Goal: Obtain resource: Obtain resource

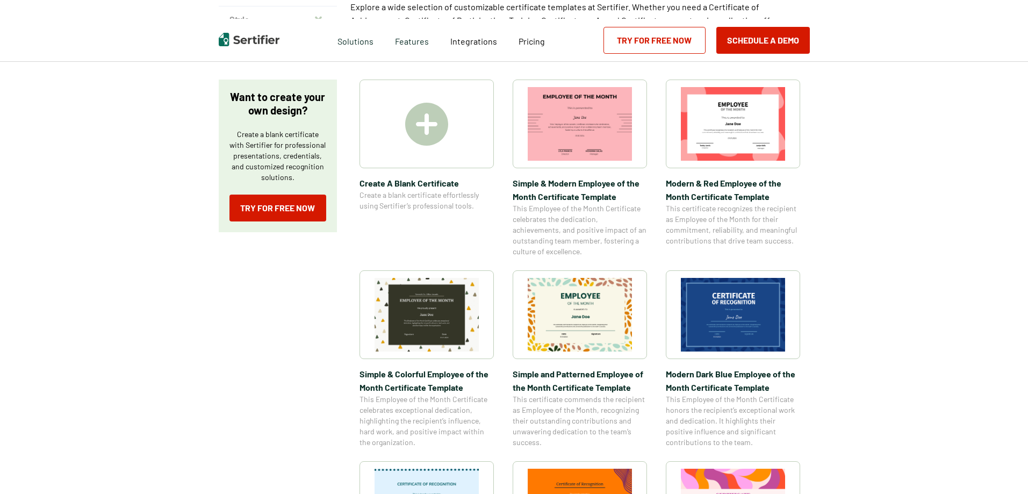
scroll to position [161, 0]
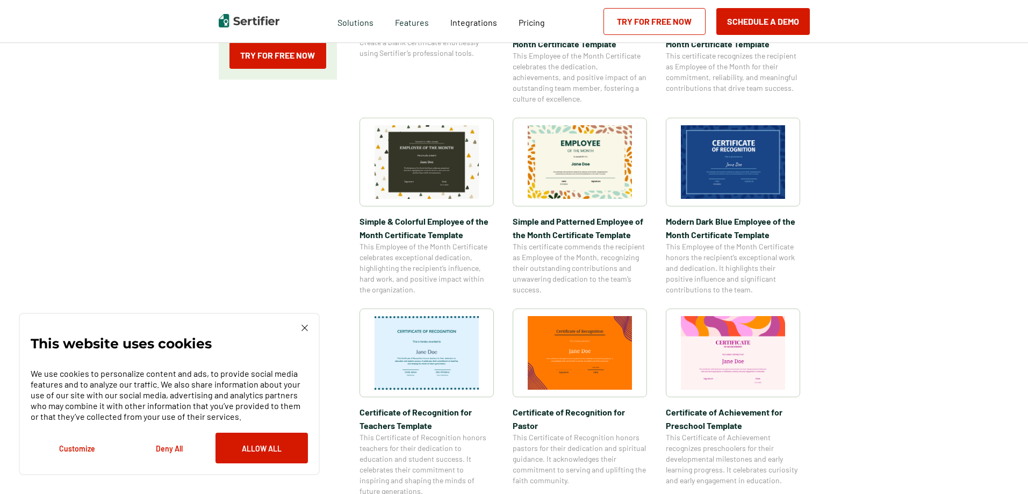
scroll to position [322, 0]
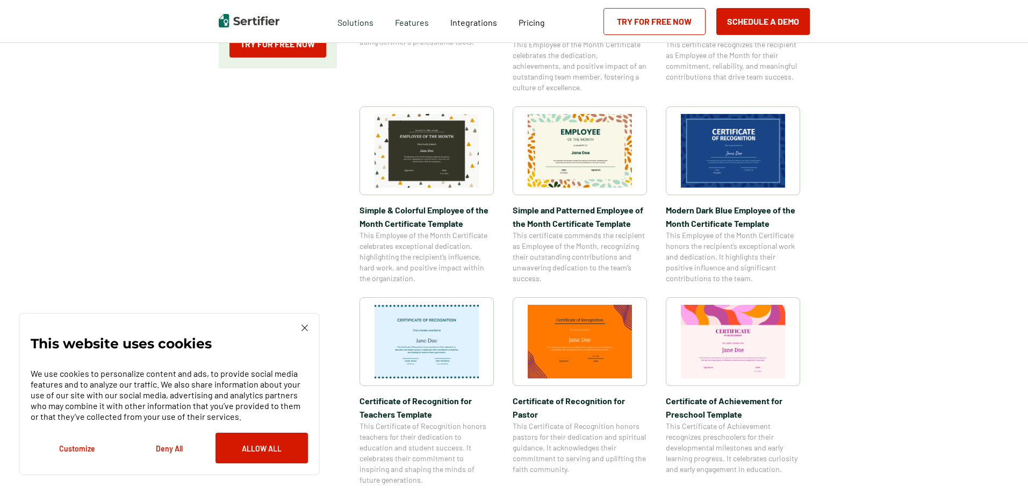
click at [570, 323] on img at bounding box center [580, 342] width 104 height 74
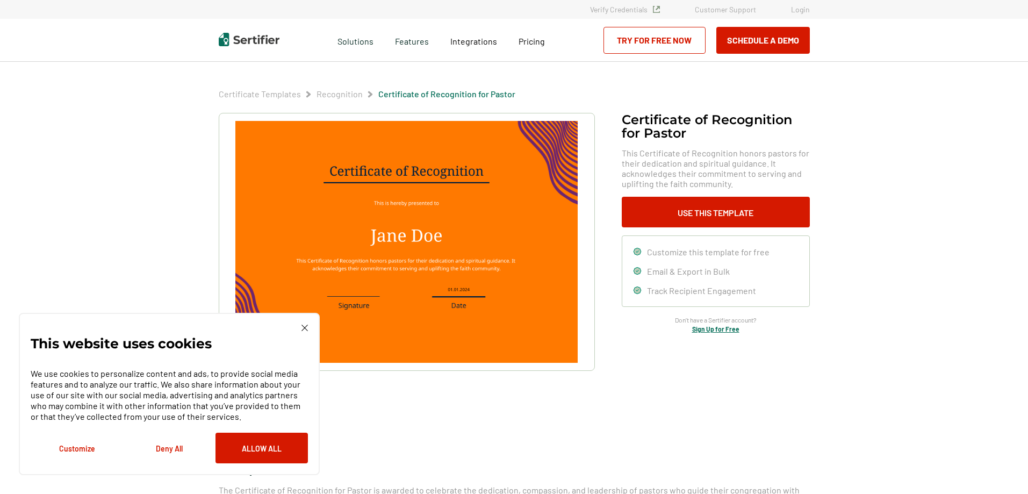
click at [437, 189] on img at bounding box center [406, 242] width 342 height 242
click at [488, 170] on img at bounding box center [406, 242] width 342 height 242
click at [304, 327] on img at bounding box center [304, 328] width 6 height 6
